Goal: Information Seeking & Learning: Stay updated

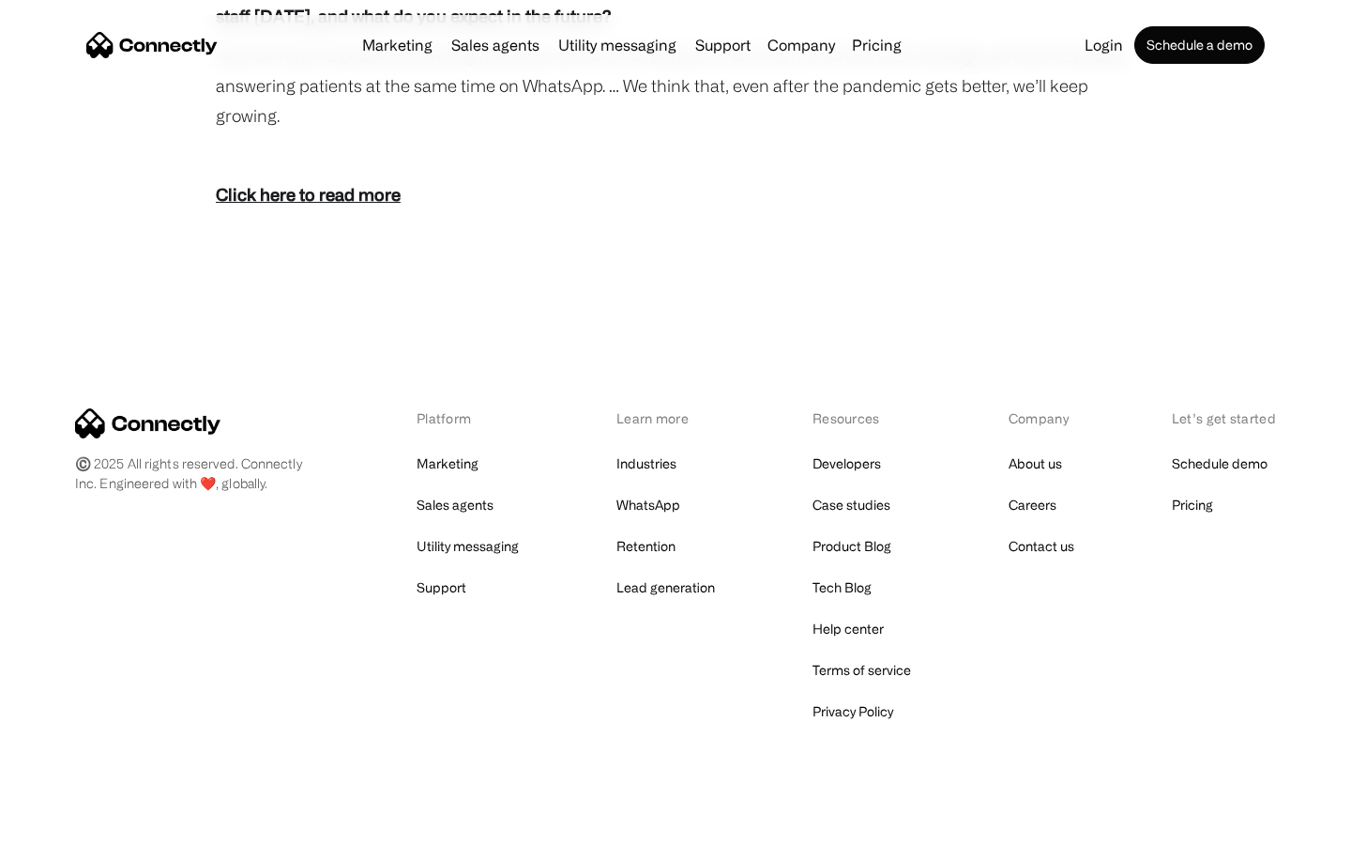
scroll to position [3394, 0]
